Goal: Task Accomplishment & Management: Complete application form

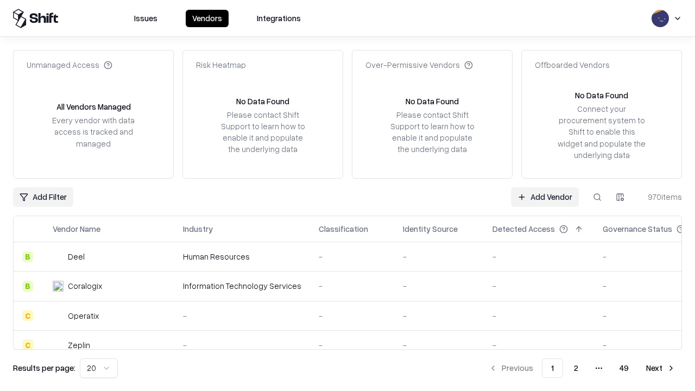
click at [545, 197] on link "Add Vendor" at bounding box center [545, 197] width 68 height 20
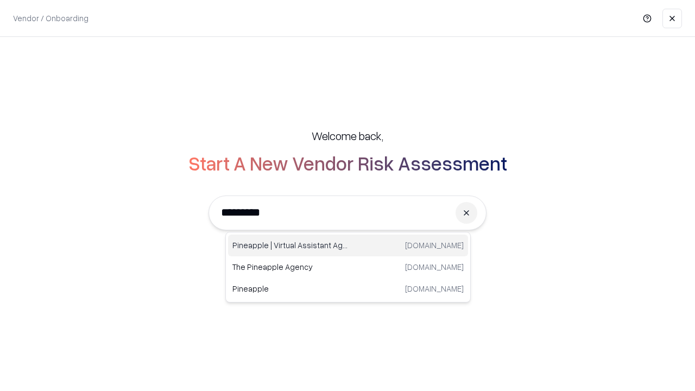
click at [348, 246] on div "Pineapple | Virtual Assistant Agency [DOMAIN_NAME]" at bounding box center [348, 246] width 240 height 22
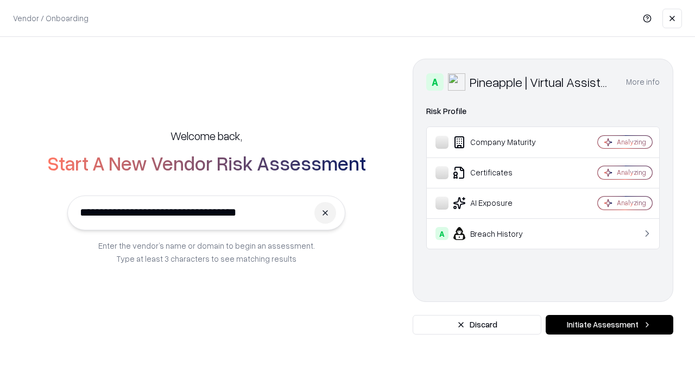
type input "**********"
click at [610, 325] on button "Initiate Assessment" at bounding box center [610, 325] width 128 height 20
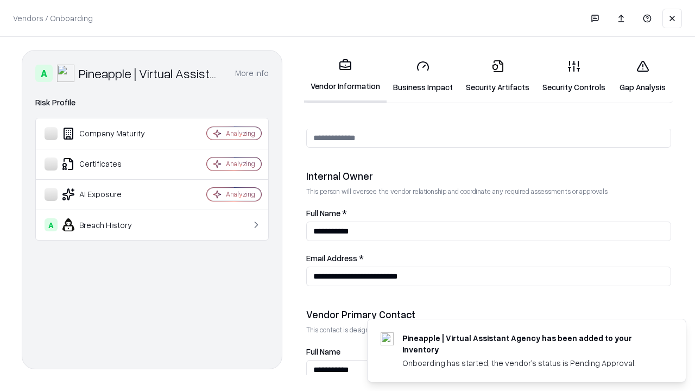
scroll to position [563, 0]
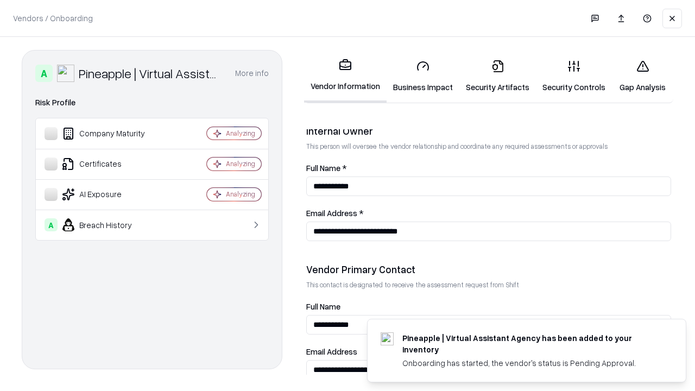
click at [423, 76] on link "Business Impact" at bounding box center [423, 76] width 73 height 51
click at [498, 76] on link "Security Artifacts" at bounding box center [498, 76] width 77 height 51
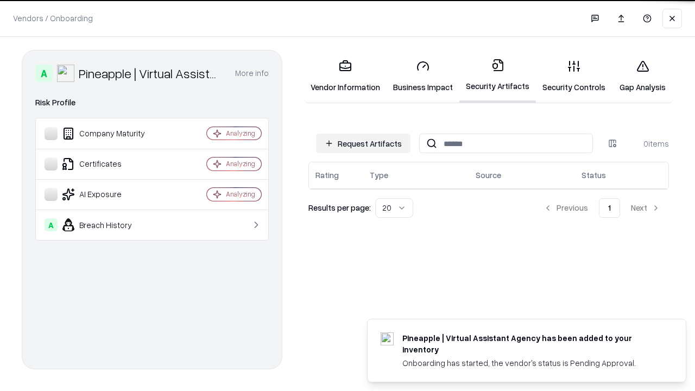
click at [363, 143] on button "Request Artifacts" at bounding box center [363, 144] width 95 height 20
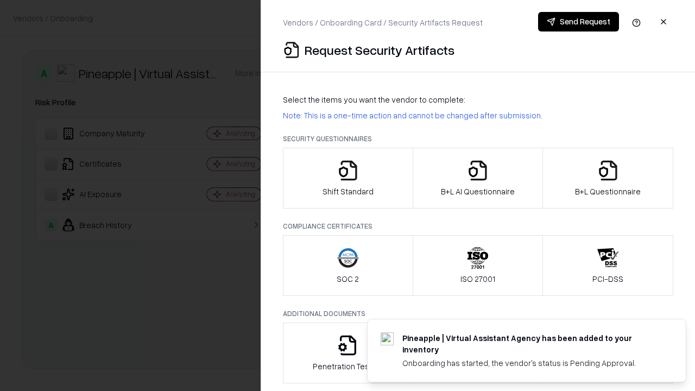
click at [348, 178] on icon "button" at bounding box center [348, 171] width 22 height 22
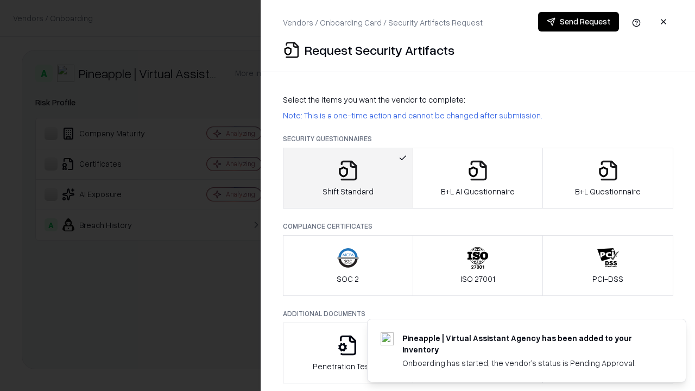
click at [579, 22] on button "Send Request" at bounding box center [578, 22] width 81 height 20
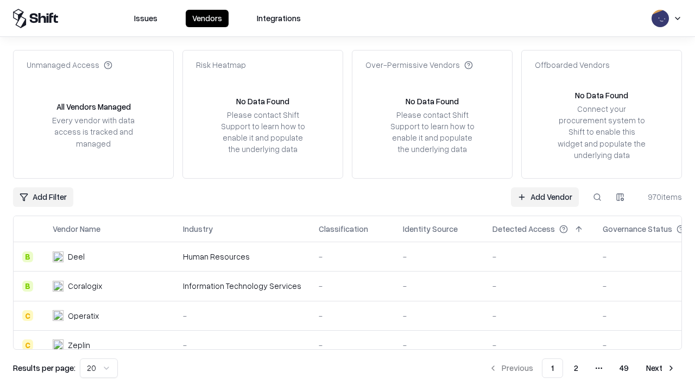
click at [598, 197] on button at bounding box center [598, 197] width 20 height 20
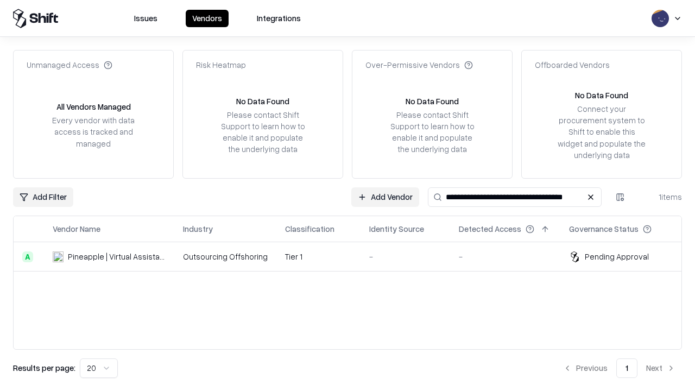
type input "**********"
click at [354, 256] on td "Tier 1" at bounding box center [319, 256] width 84 height 29
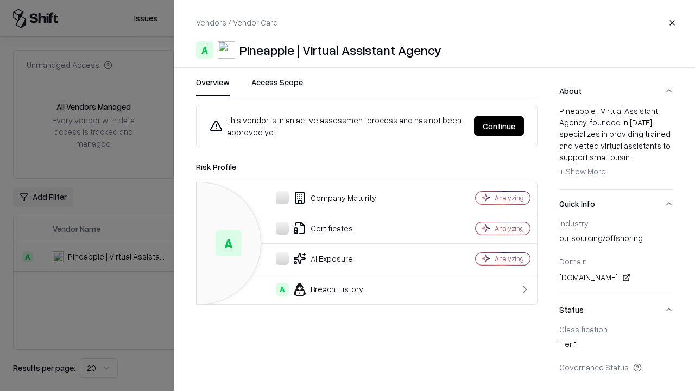
click at [499, 126] on button "Continue" at bounding box center [499, 126] width 50 height 20
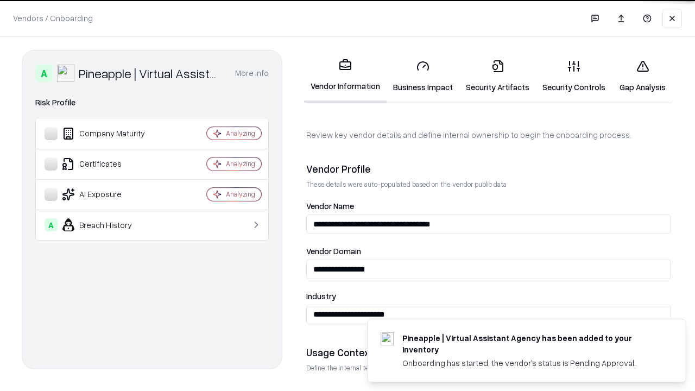
click at [498, 76] on link "Security Artifacts" at bounding box center [498, 76] width 77 height 51
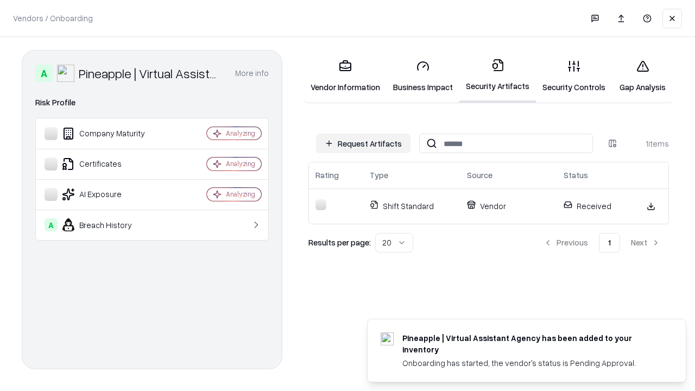
click at [574, 76] on link "Security Controls" at bounding box center [574, 76] width 76 height 51
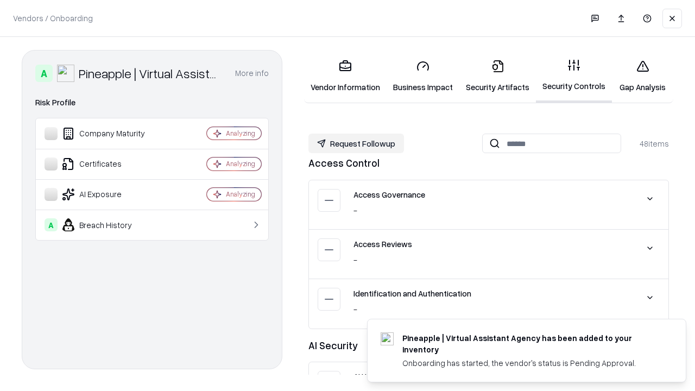
click at [356, 143] on button "Request Followup" at bounding box center [357, 144] width 96 height 20
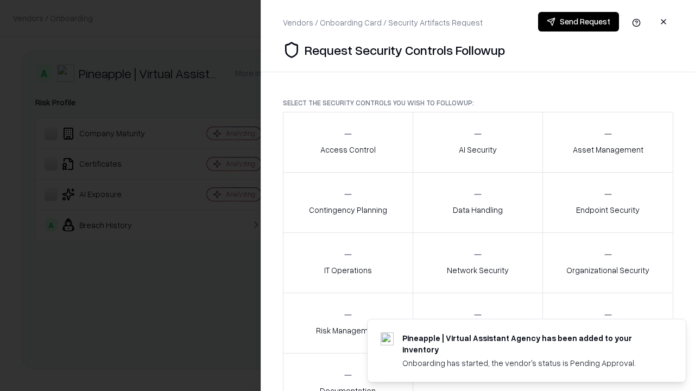
click at [348, 142] on div "Access Control" at bounding box center [348, 142] width 55 height 27
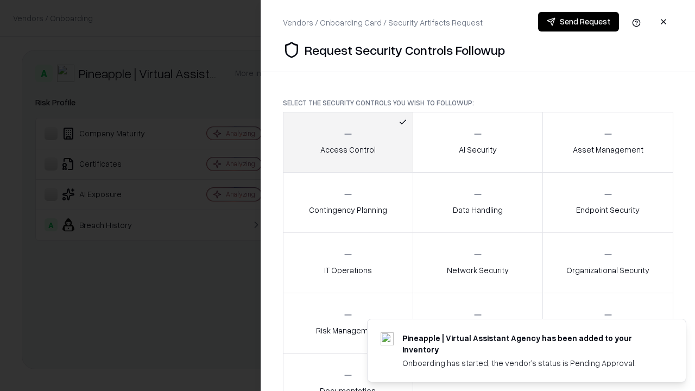
click at [579, 22] on button "Send Request" at bounding box center [578, 22] width 81 height 20
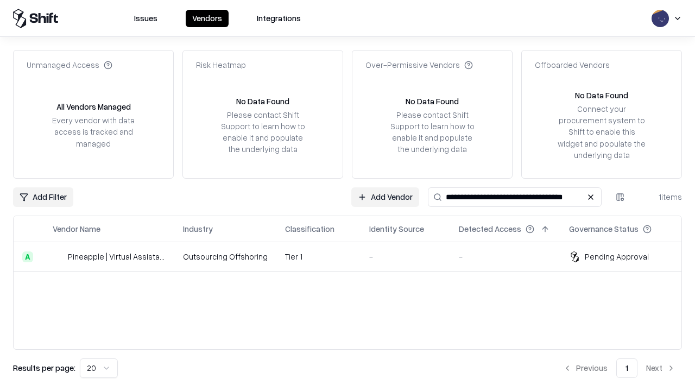
type input "**********"
click at [354, 256] on td "Tier 1" at bounding box center [319, 256] width 84 height 29
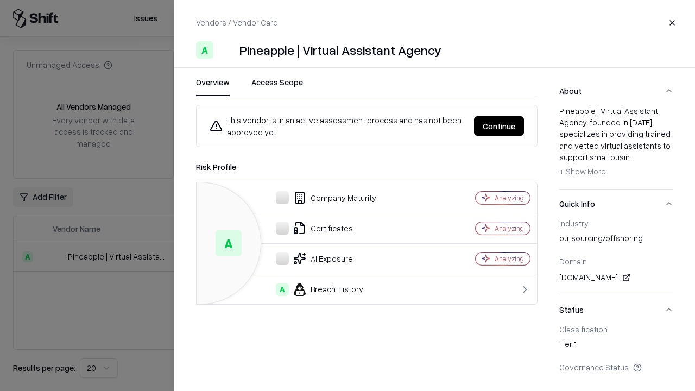
click at [499, 126] on button "Continue" at bounding box center [499, 126] width 50 height 20
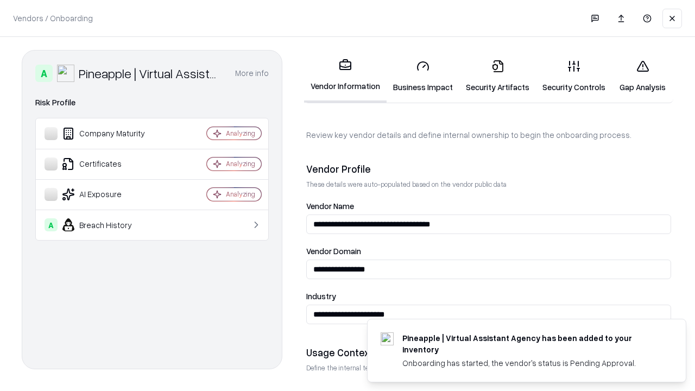
click at [643, 76] on link "Gap Analysis" at bounding box center [642, 76] width 61 height 51
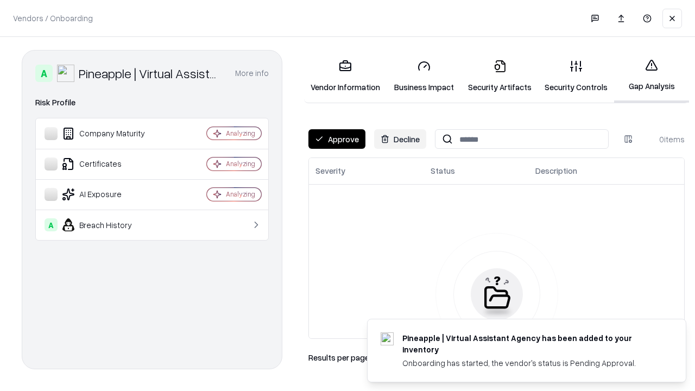
click at [337, 139] on button "Approve" at bounding box center [337, 139] width 57 height 20
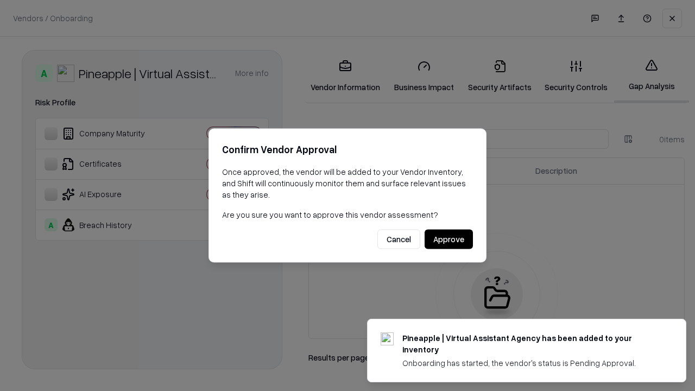
click at [449, 239] on button "Approve" at bounding box center [449, 240] width 48 height 20
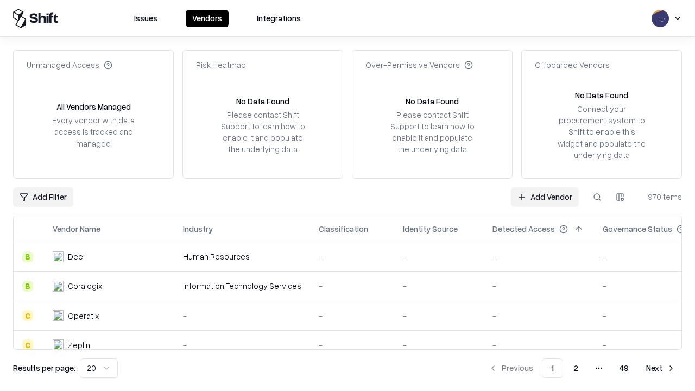
type input "**********"
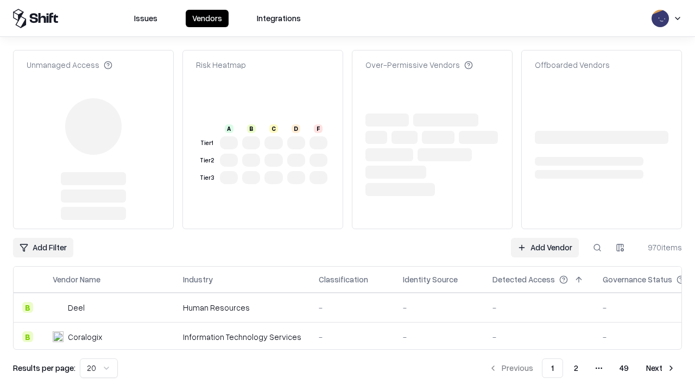
click at [545, 238] on link "Add Vendor" at bounding box center [545, 248] width 68 height 20
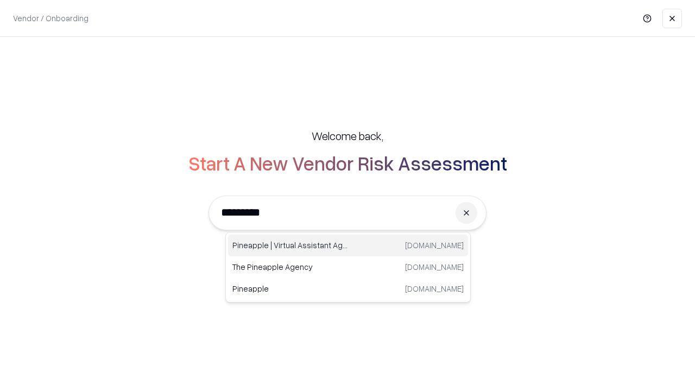
click at [348, 246] on div "Pineapple | Virtual Assistant Agency trypineapple.com" at bounding box center [348, 246] width 240 height 22
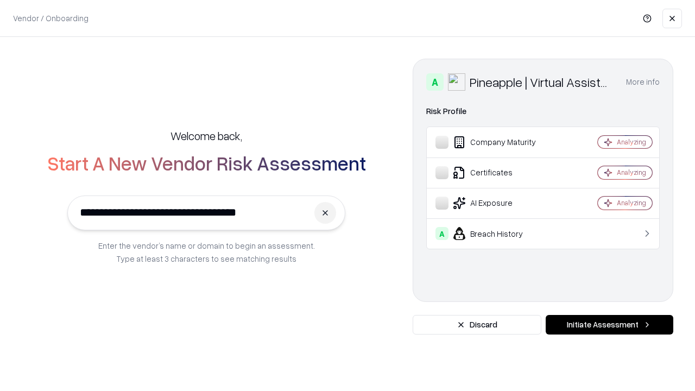
type input "**********"
click at [610, 325] on button "Initiate Assessment" at bounding box center [610, 325] width 128 height 20
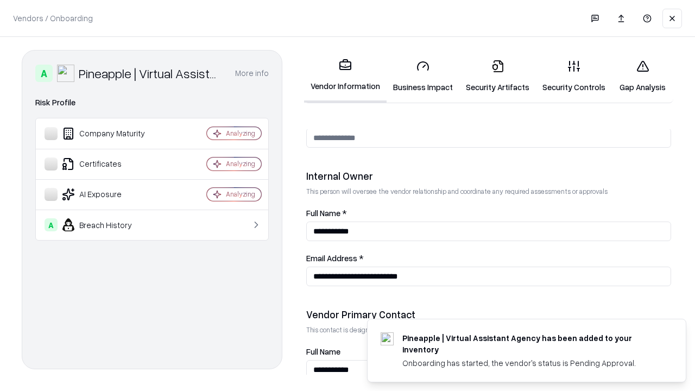
scroll to position [563, 0]
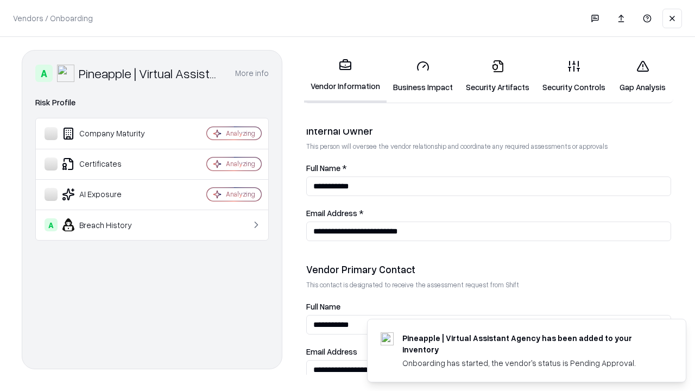
click at [643, 76] on link "Gap Analysis" at bounding box center [642, 76] width 61 height 51
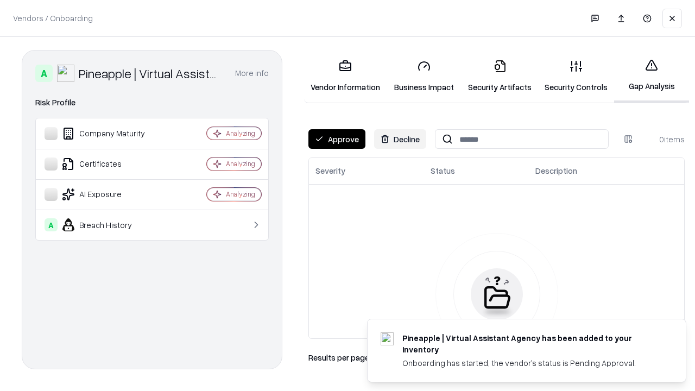
click at [337, 139] on button "Approve" at bounding box center [337, 139] width 57 height 20
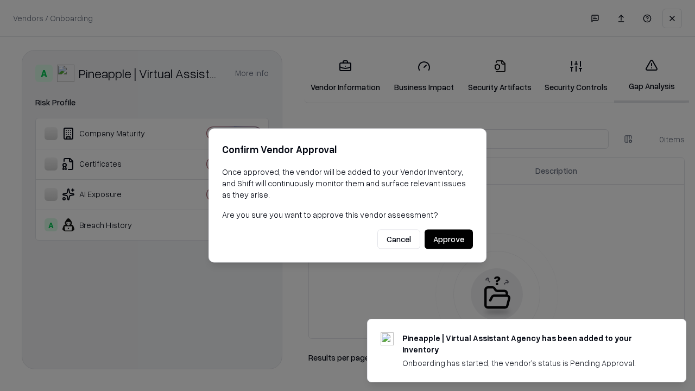
click at [449, 239] on button "Approve" at bounding box center [449, 240] width 48 height 20
